Goal: Transaction & Acquisition: Purchase product/service

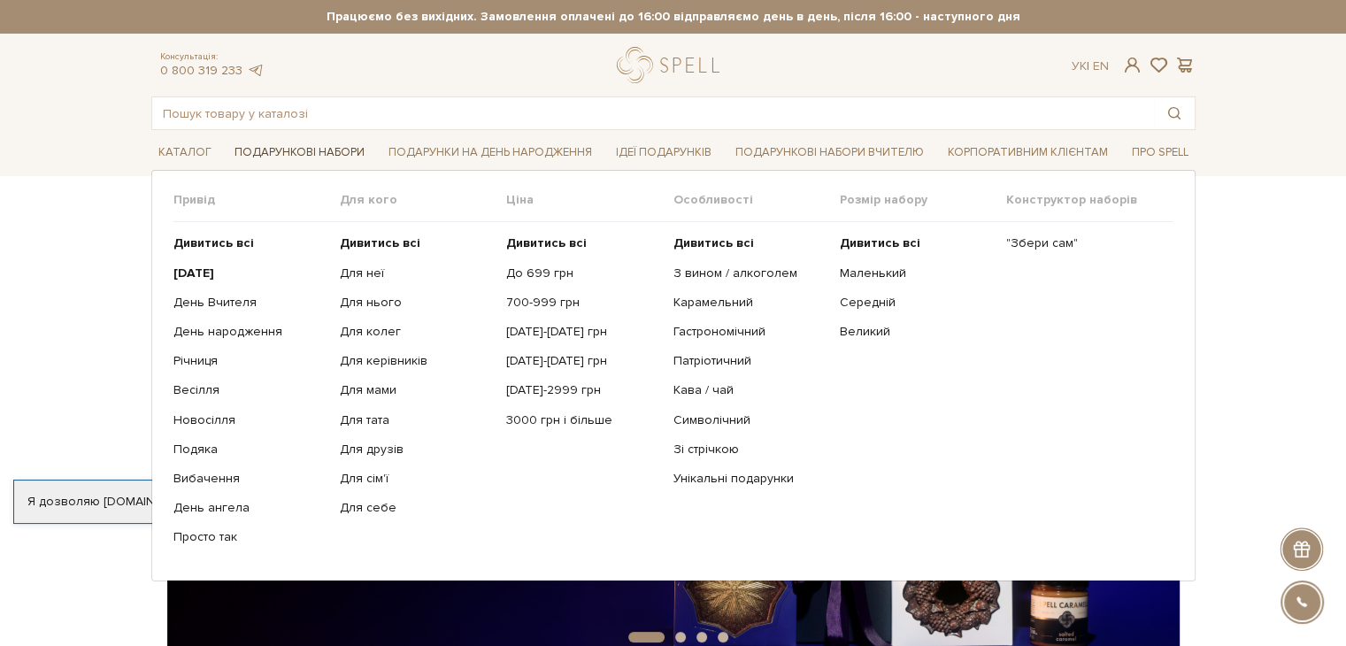
click at [288, 155] on link "Подарункові набори" at bounding box center [299, 152] width 144 height 27
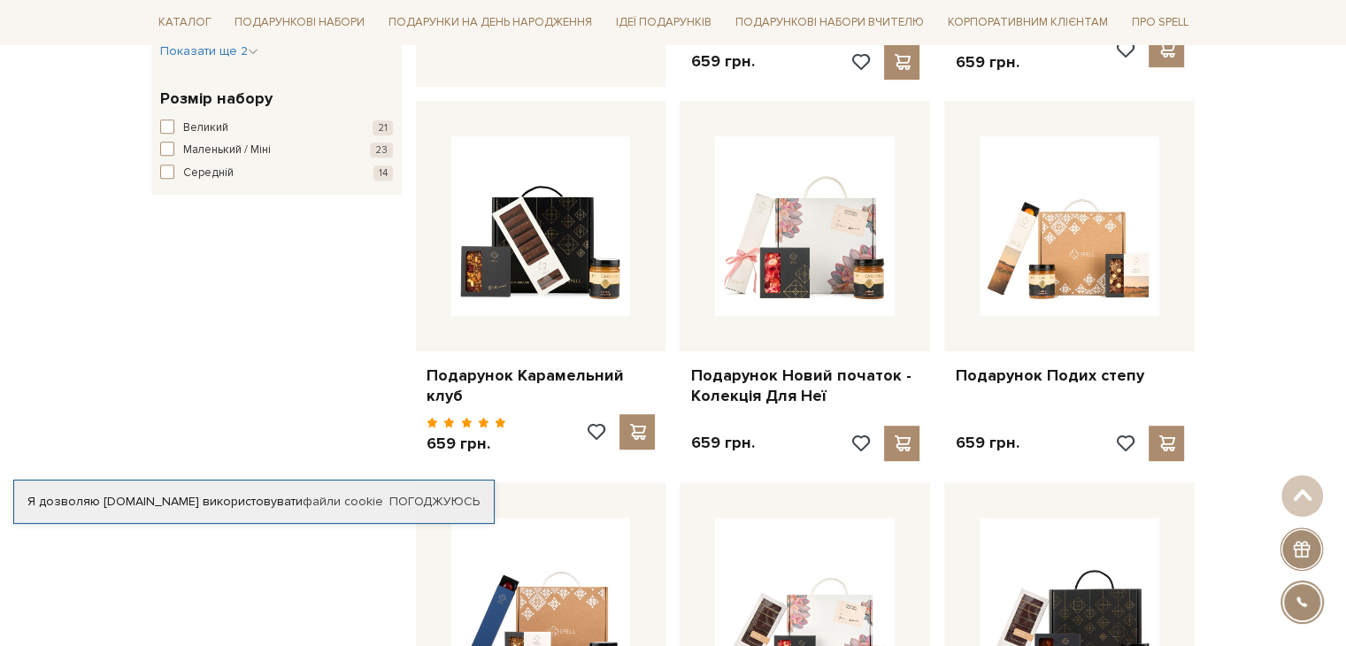
scroll to position [974, 0]
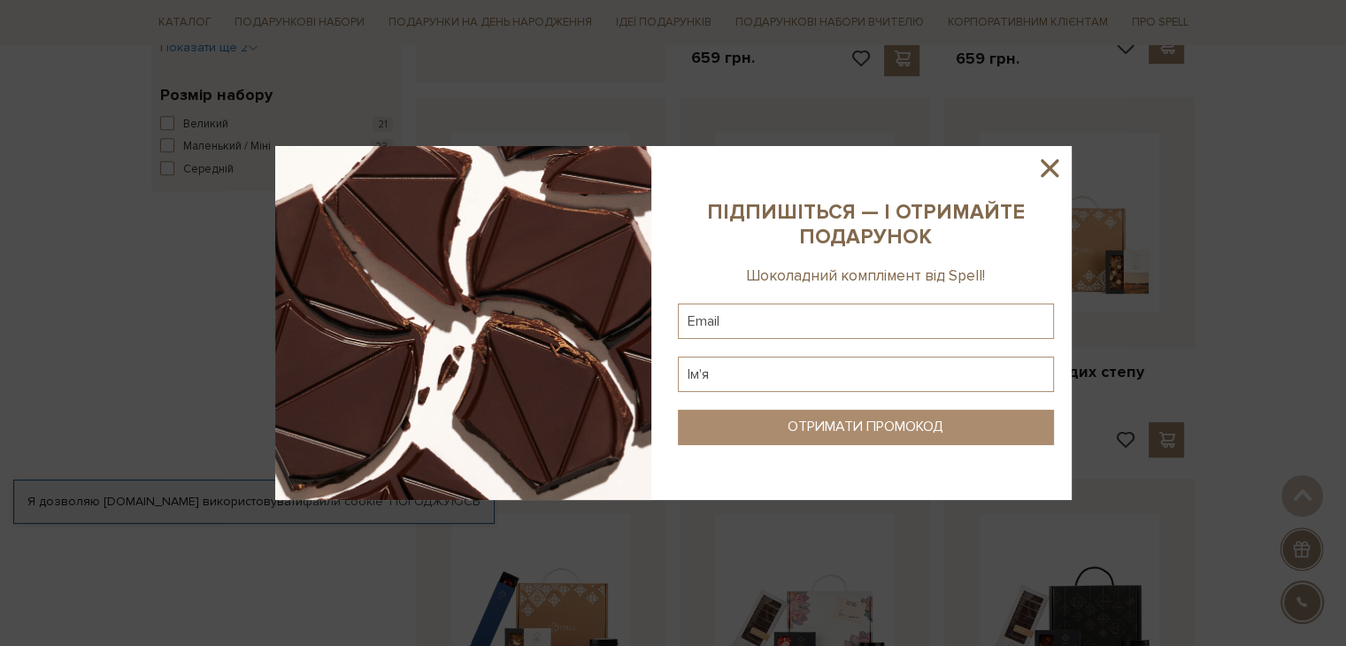
click at [1047, 171] on icon at bounding box center [1050, 168] width 18 height 18
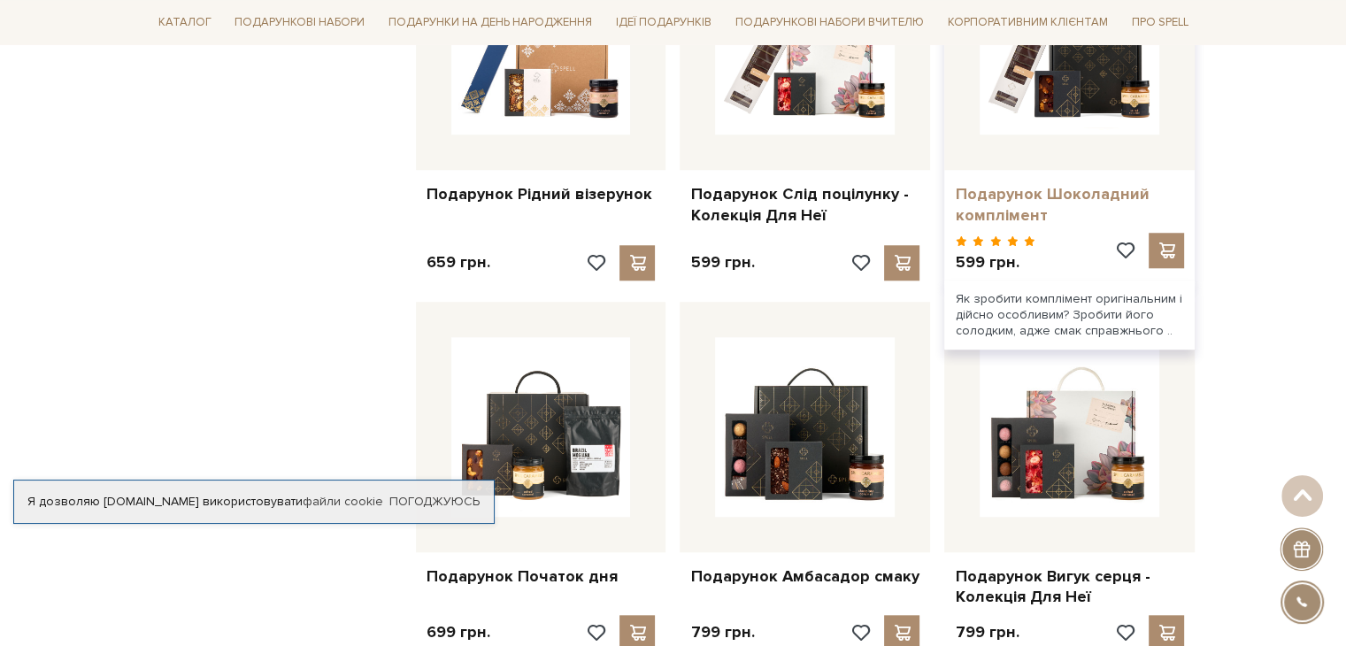
scroll to position [1505, 0]
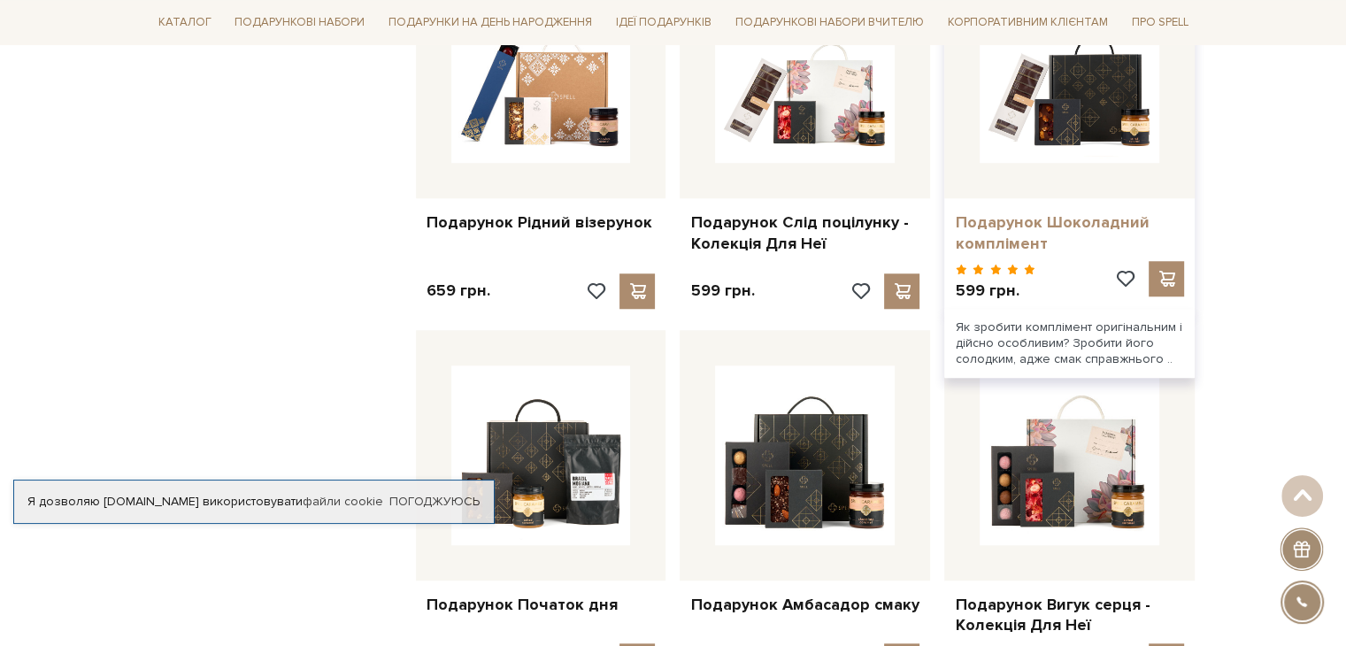
click at [1009, 212] on link "Подарунок Шоколадний комплімент" at bounding box center [1069, 233] width 229 height 42
